Goal: Task Accomplishment & Management: Complete application form

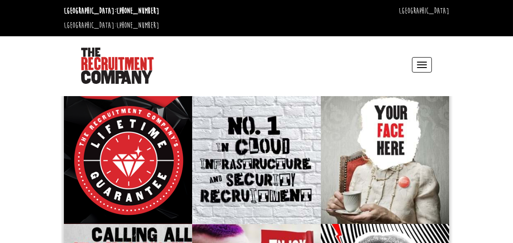
click at [422, 57] on button "Toggle navigation" at bounding box center [422, 64] width 20 height 15
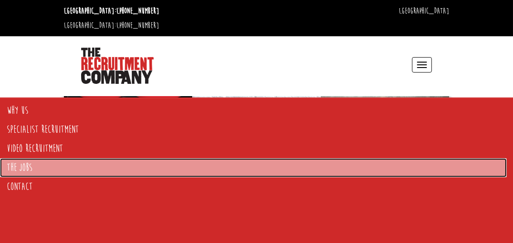
click at [34, 166] on link "The Jobs" at bounding box center [253, 167] width 506 height 19
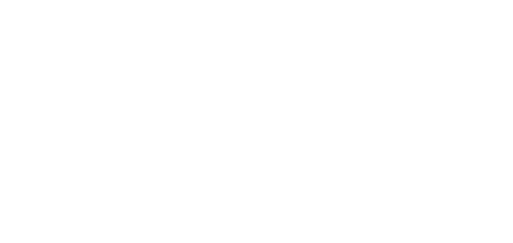
select select "[GEOGRAPHIC_DATA]"
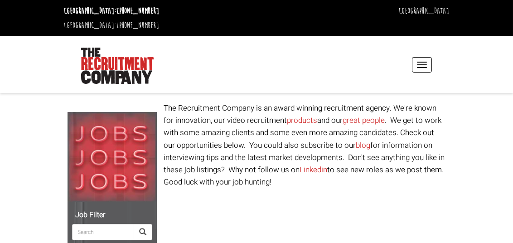
click at [21, 167] on body "[GEOGRAPHIC_DATA]: [PHONE_NUMBER] [GEOGRAPHIC_DATA]: [PHONE_NUMBER] [GEOGRAPHIC…" at bounding box center [256, 196] width 513 height 393
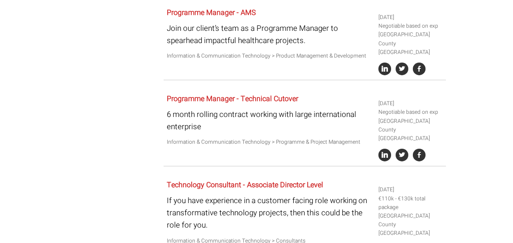
scroll to position [489, 0]
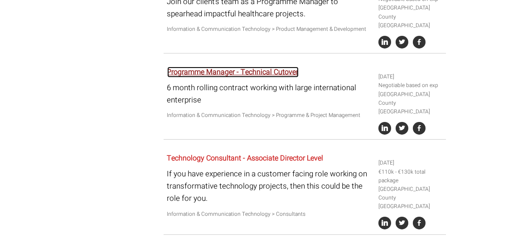
click at [231, 67] on link "Programme Manager - Technical Cutover" at bounding box center [232, 72] width 131 height 11
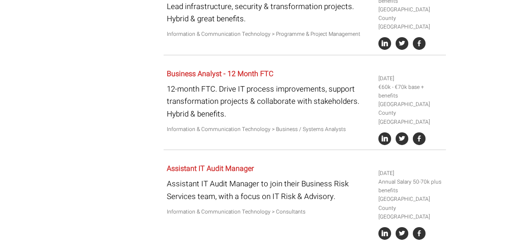
scroll to position [1231, 0]
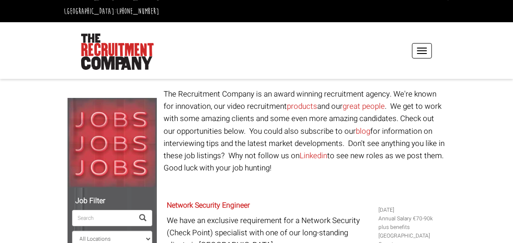
scroll to position [0, 0]
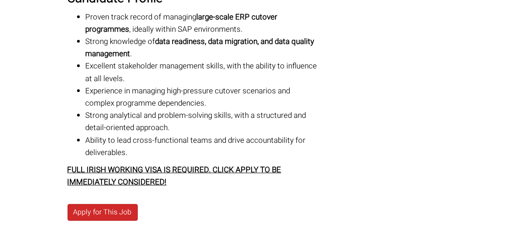
scroll to position [719, 0]
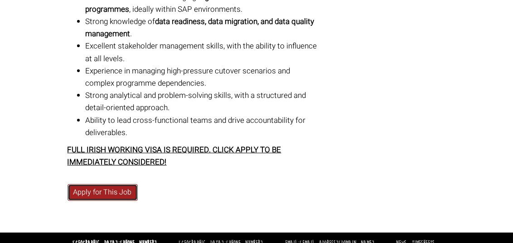
click at [113, 184] on link "Apply for This Job" at bounding box center [102, 192] width 70 height 17
click at [102, 184] on link "Apply for This Job" at bounding box center [102, 192] width 70 height 17
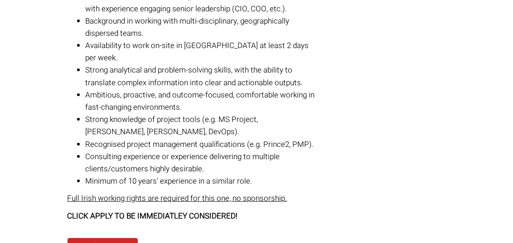
scroll to position [726, 0]
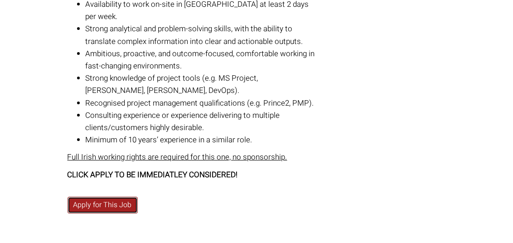
click at [107, 196] on link "Apply for This Job" at bounding box center [102, 204] width 70 height 17
